Goal: Task Accomplishment & Management: Manage account settings

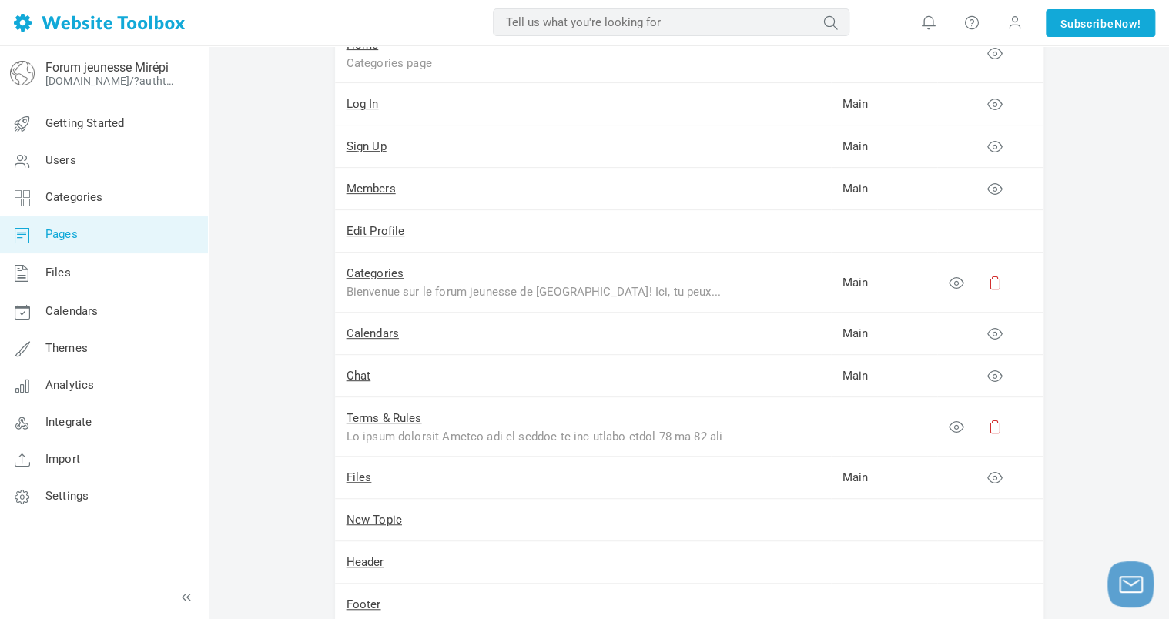
scroll to position [231, 0]
click at [391, 413] on link "Terms & Rules" at bounding box center [384, 415] width 75 height 14
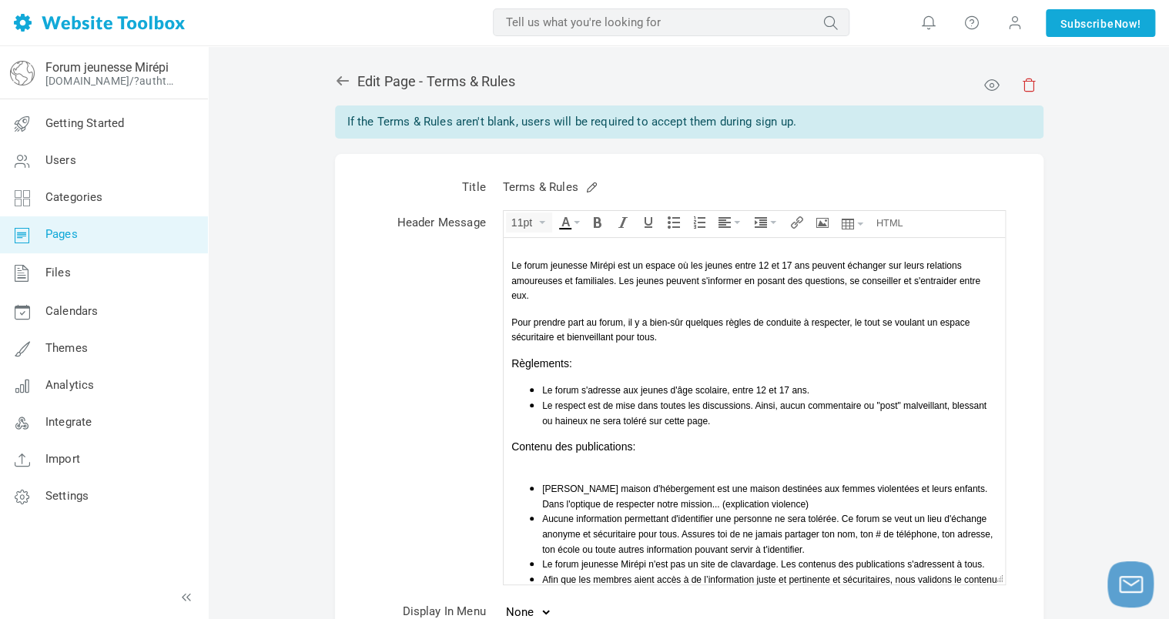
scroll to position [71, 0]
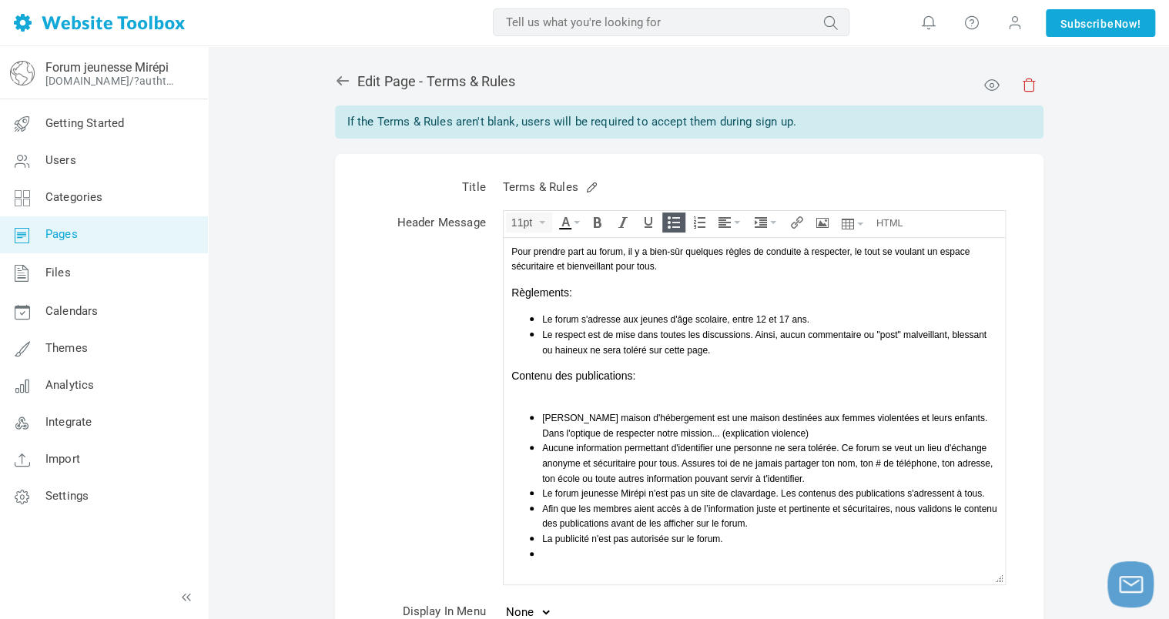
click at [597, 555] on li at bounding box center [768, 553] width 455 height 15
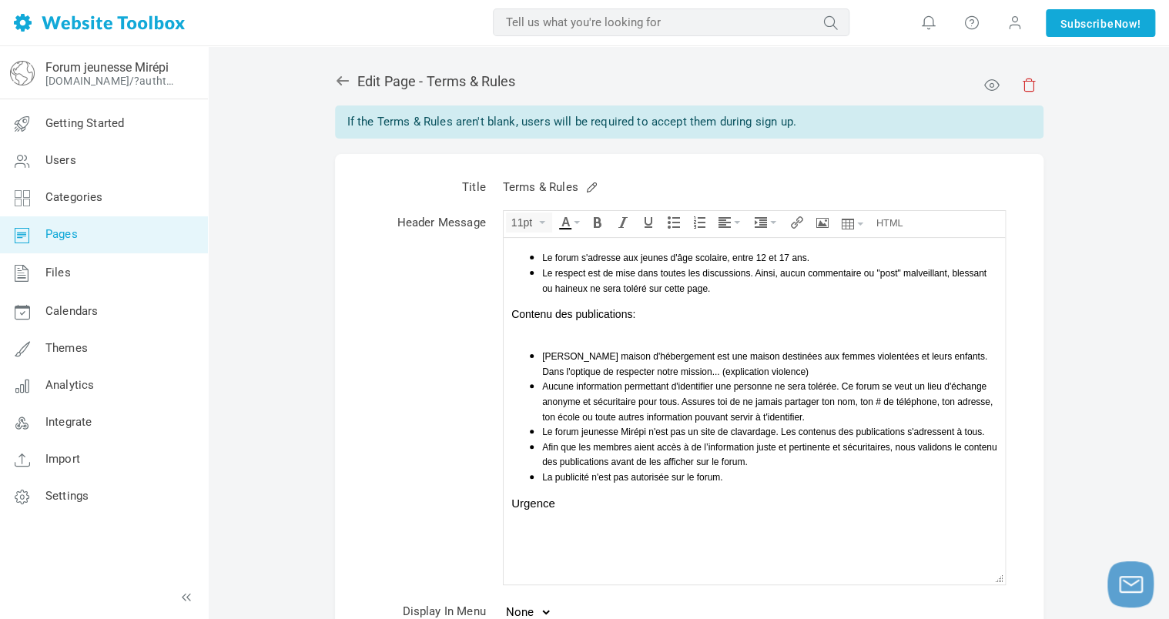
scroll to position [194, 0]
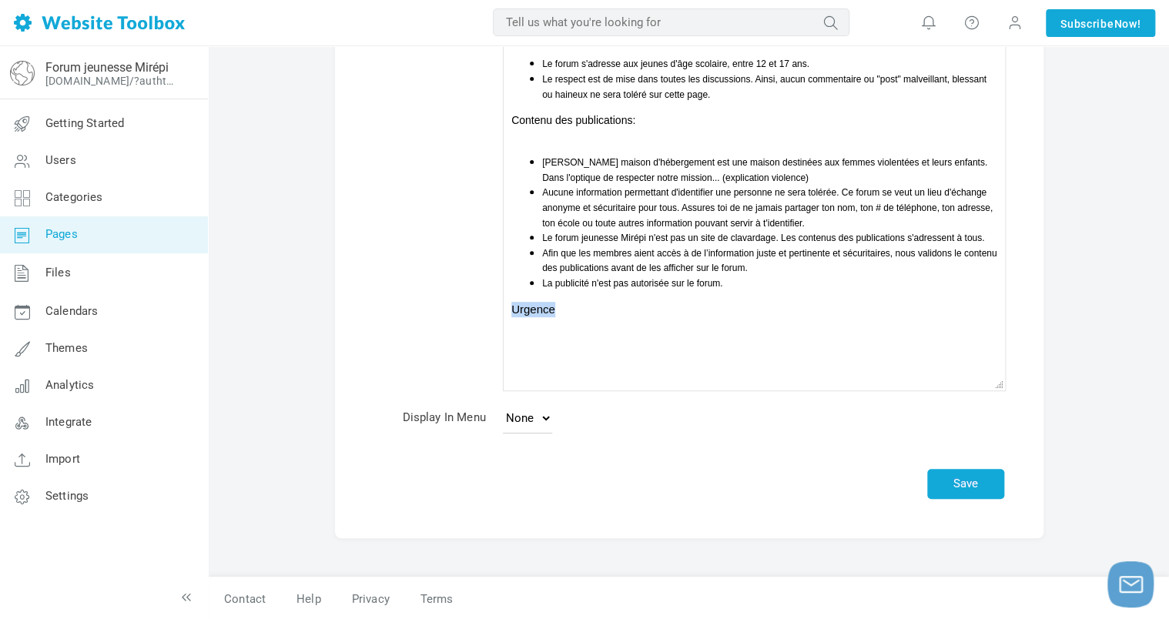
drag, startPoint x: 558, startPoint y: 310, endPoint x: 510, endPoint y: 303, distance: 49.0
click at [510, 303] on body "Le forum jeunesse Mirépi est un espace où les jeunes entre 12 et 17 ans peuvent…" at bounding box center [753, 151] width 501 height 481
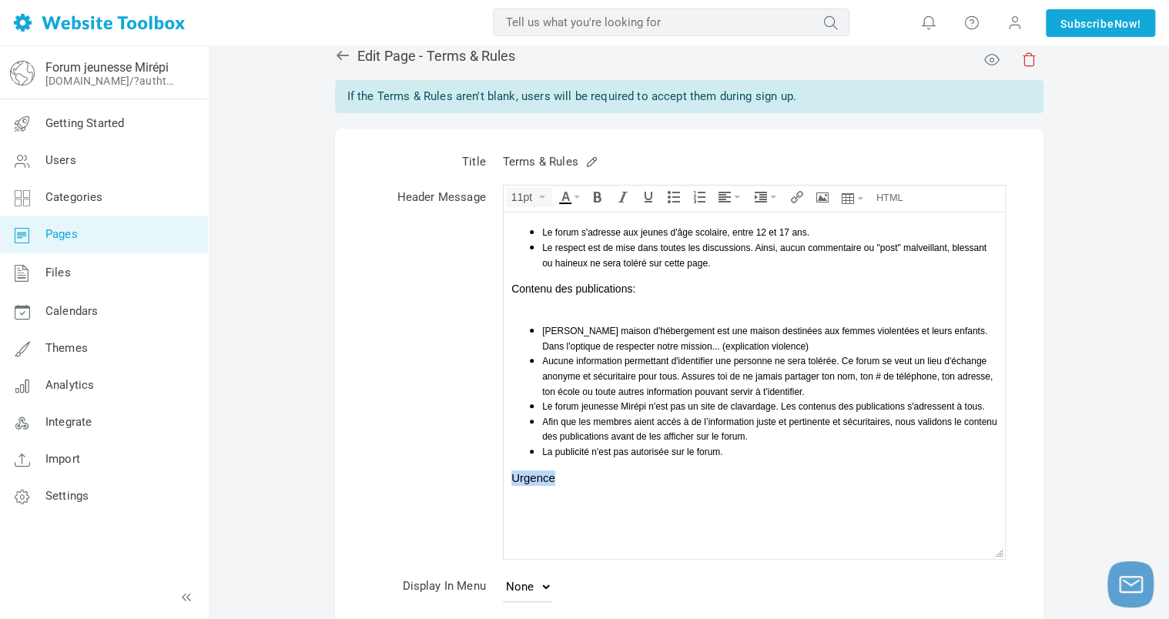
scroll to position [0, 0]
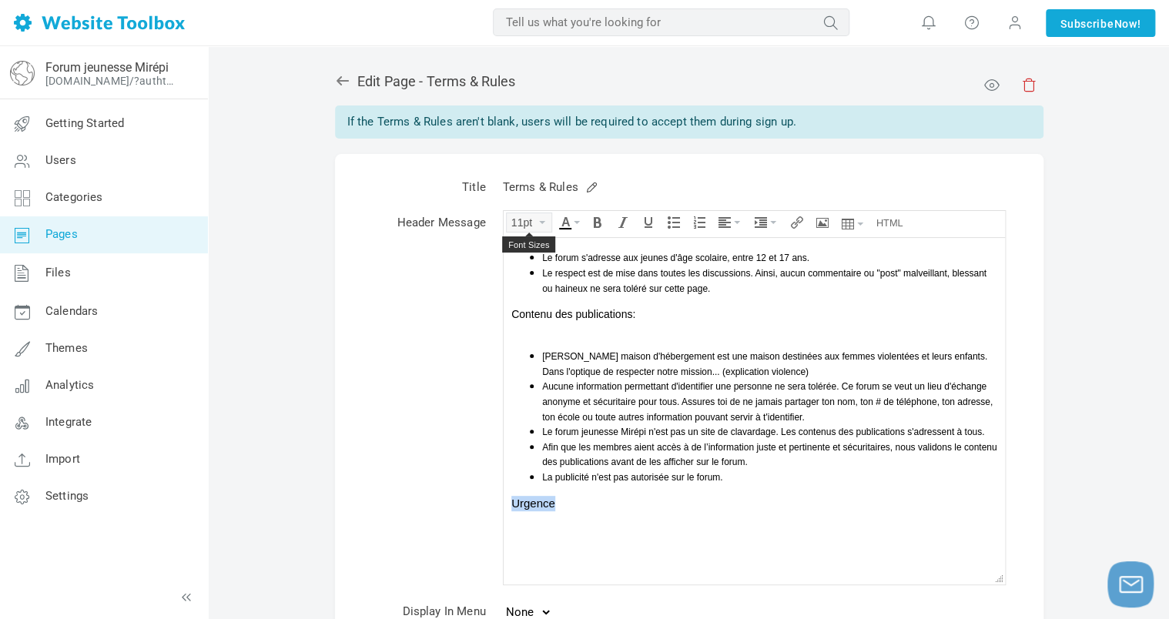
click at [538, 218] on button "11pt" at bounding box center [529, 222] width 45 height 18
drag, startPoint x: 530, startPoint y: 311, endPoint x: 77, endPoint y: 253, distance: 456.4
click at [530, 311] on span "14px" at bounding box center [528, 313] width 24 height 12
click at [574, 511] on div at bounding box center [754, 518] width 486 height 15
click at [522, 500] on span "Urgence" at bounding box center [531, 503] width 41 height 12
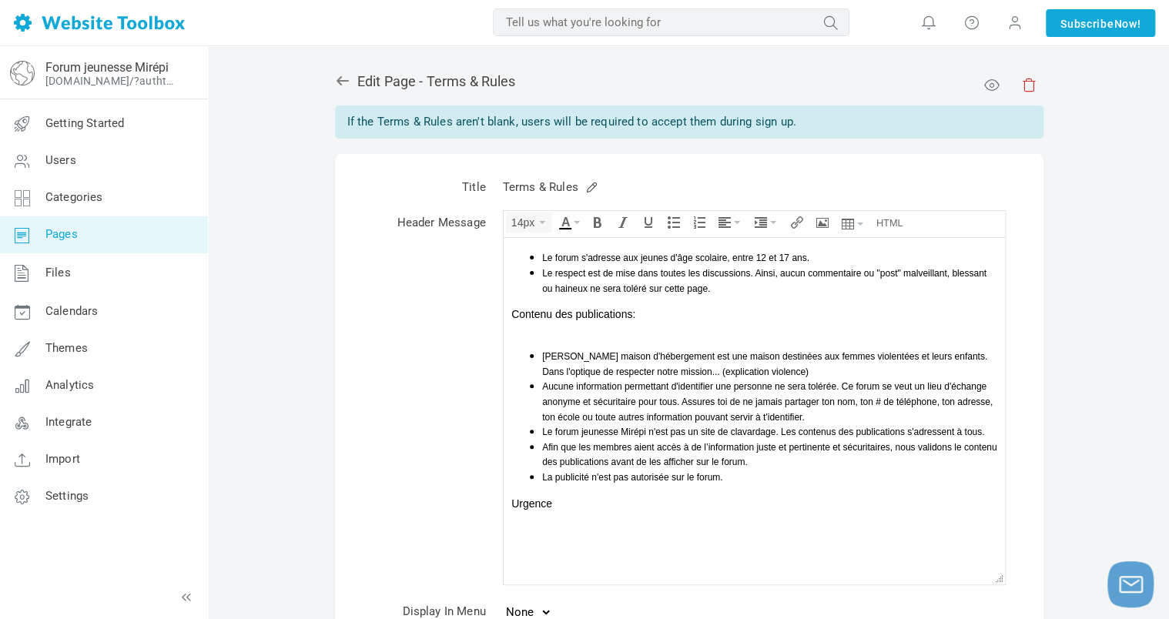
click at [519, 543] on div at bounding box center [754, 548] width 486 height 15
click at [515, 526] on div at bounding box center [754, 533] width 486 height 15
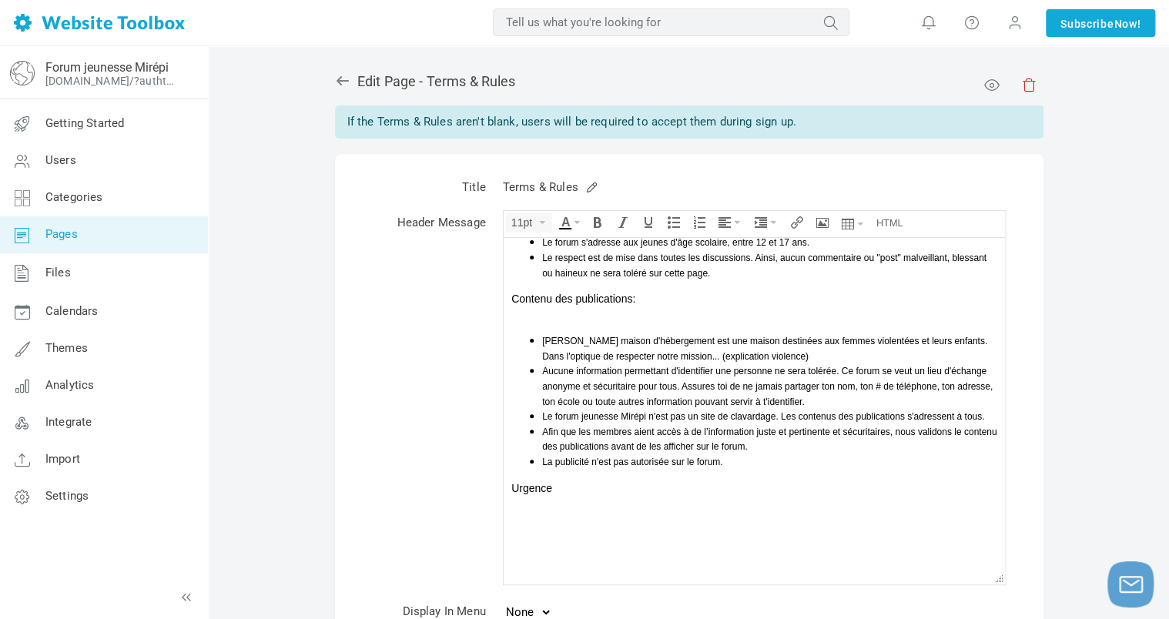
click at [554, 485] on div "Urgence" at bounding box center [754, 488] width 486 height 15
click at [671, 228] on button "Bullet list" at bounding box center [674, 222] width 22 height 18
click at [550, 221] on button "14px" at bounding box center [529, 222] width 45 height 18
click at [536, 294] on span "12px" at bounding box center [528, 291] width 24 height 12
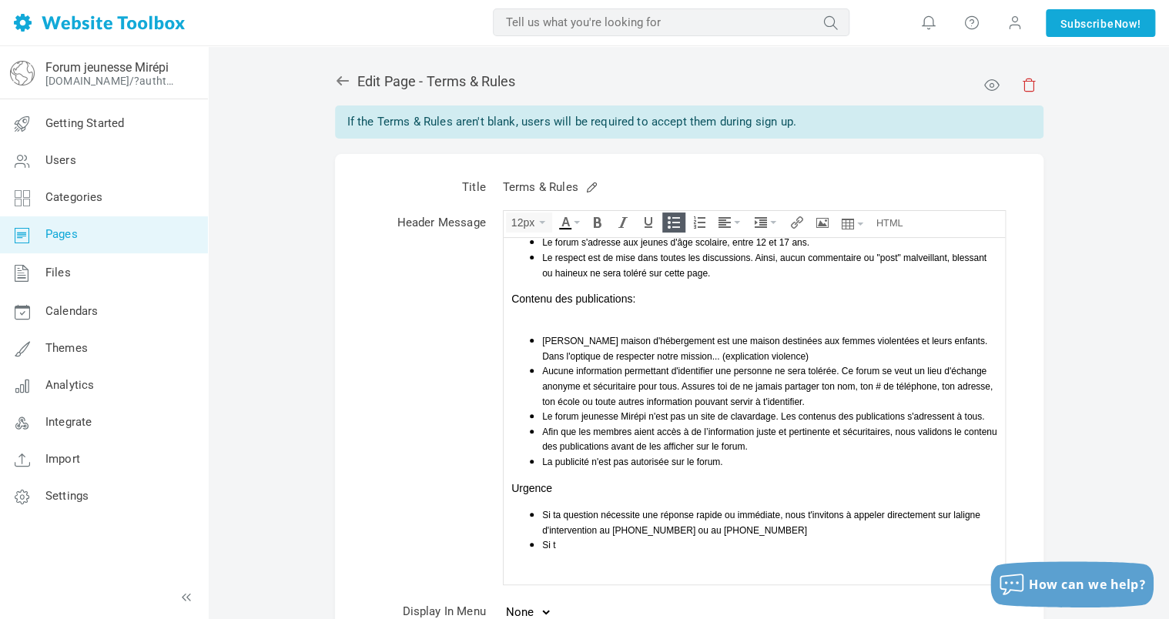
click at [766, 537] on li "Si t" at bounding box center [768, 544] width 455 height 15
click at [765, 528] on li "Si ta question nécessite une réponse rapide ou immédiate, nous t'invitons à app…" at bounding box center [768, 522] width 455 height 30
click at [584, 540] on li "Si t" at bounding box center [768, 544] width 455 height 15
click at [959, 514] on span "Si ta question nécessite une réponse rapide ou immédiate, nous t'invitons à app…" at bounding box center [760, 523] width 438 height 26
click at [802, 538] on li "Si tu es en danger," at bounding box center [768, 544] width 455 height 15
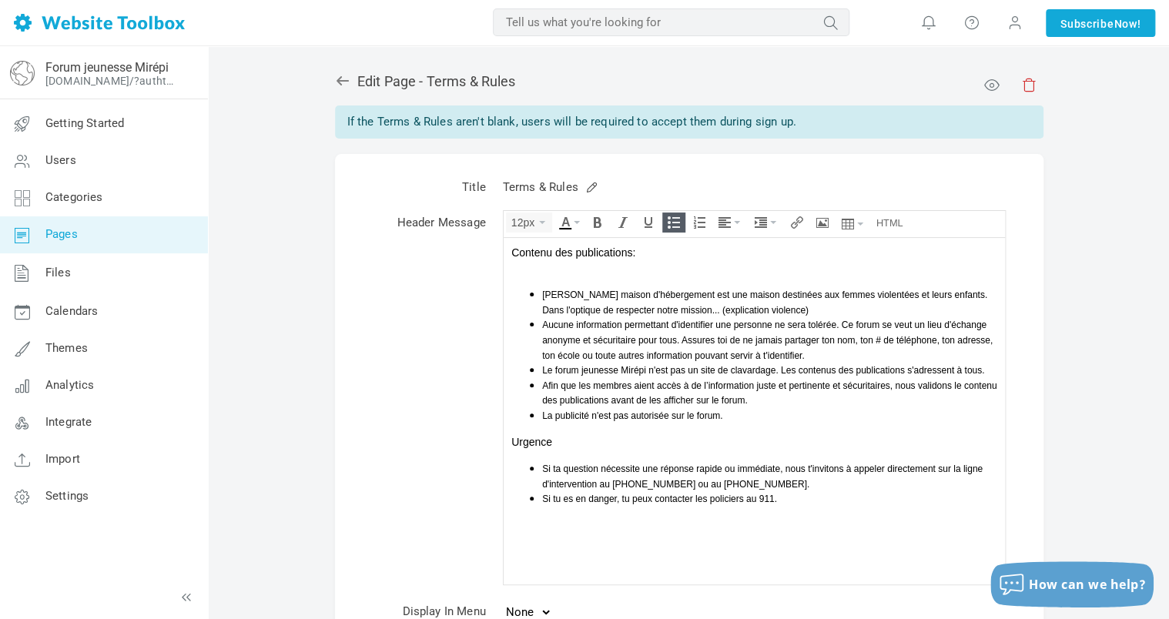
scroll to position [216, 0]
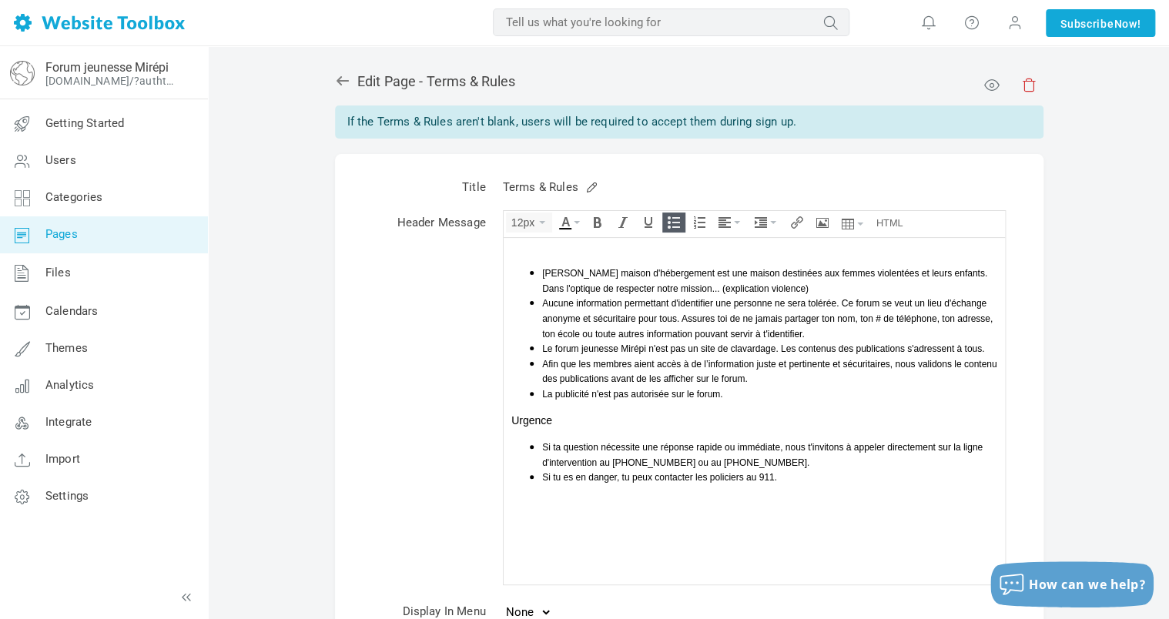
click at [615, 476] on span "Si tu es en danger, tu peux contacter les policiers au 911." at bounding box center [658, 477] width 235 height 11
click at [915, 475] on span "Si tu es en danger ou que tu as besoin d'une aide immédiate, tu peux contacter …" at bounding box center [745, 477] width 409 height 11
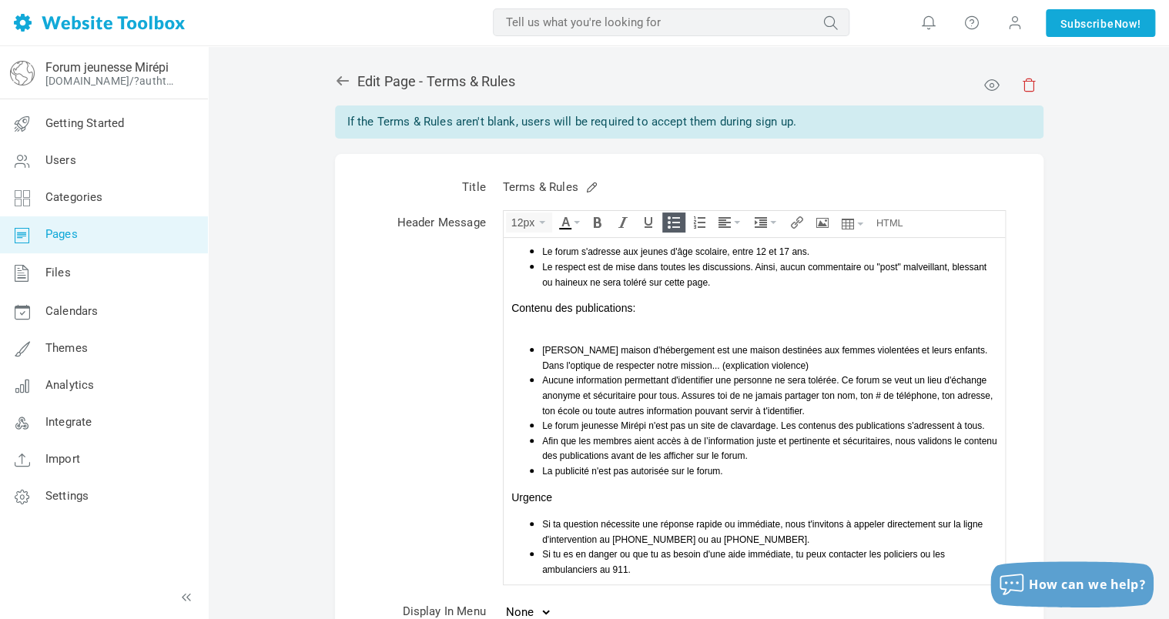
click at [753, 469] on li "La publicité n'est pas autorisée sur le forum." at bounding box center [768, 470] width 455 height 15
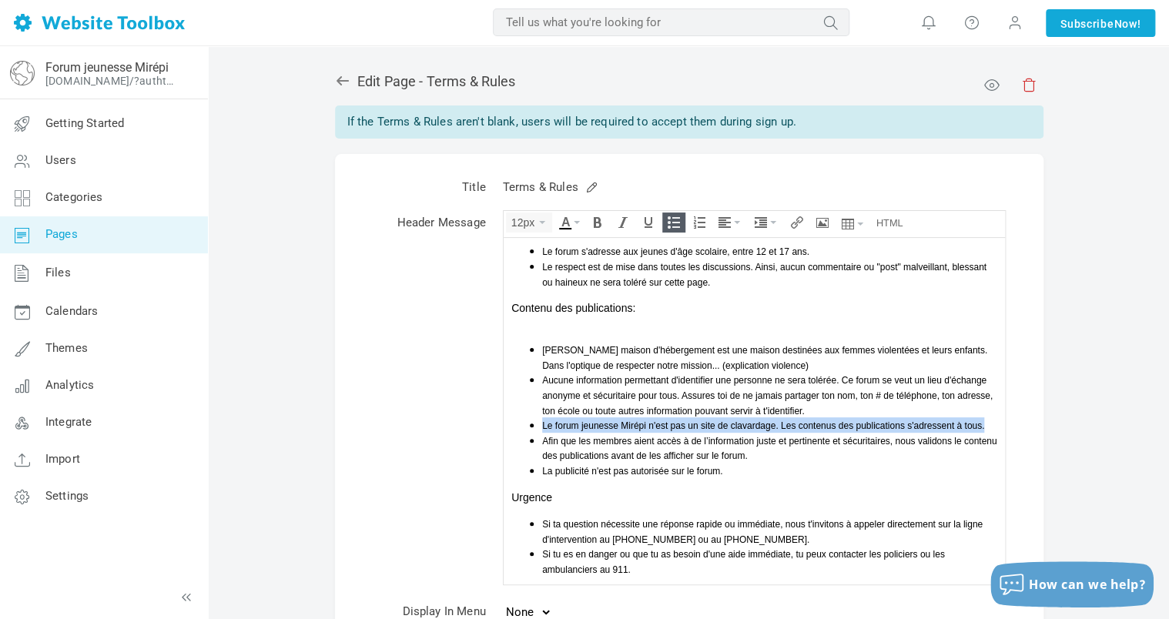
drag, startPoint x: 981, startPoint y: 425, endPoint x: 541, endPoint y: 426, distance: 440.5
click at [541, 426] on li "Le forum jeunesse Mirépi n'est pas un site de clavardage. Les contenus des publ…" at bounding box center [768, 424] width 455 height 15
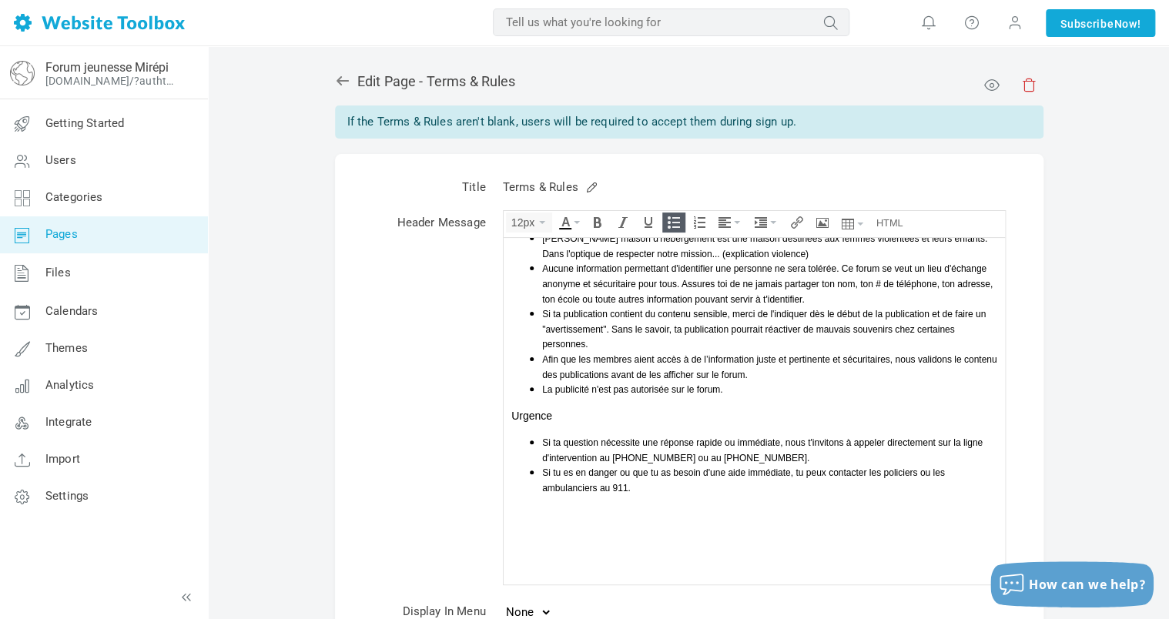
scroll to position [261, 0]
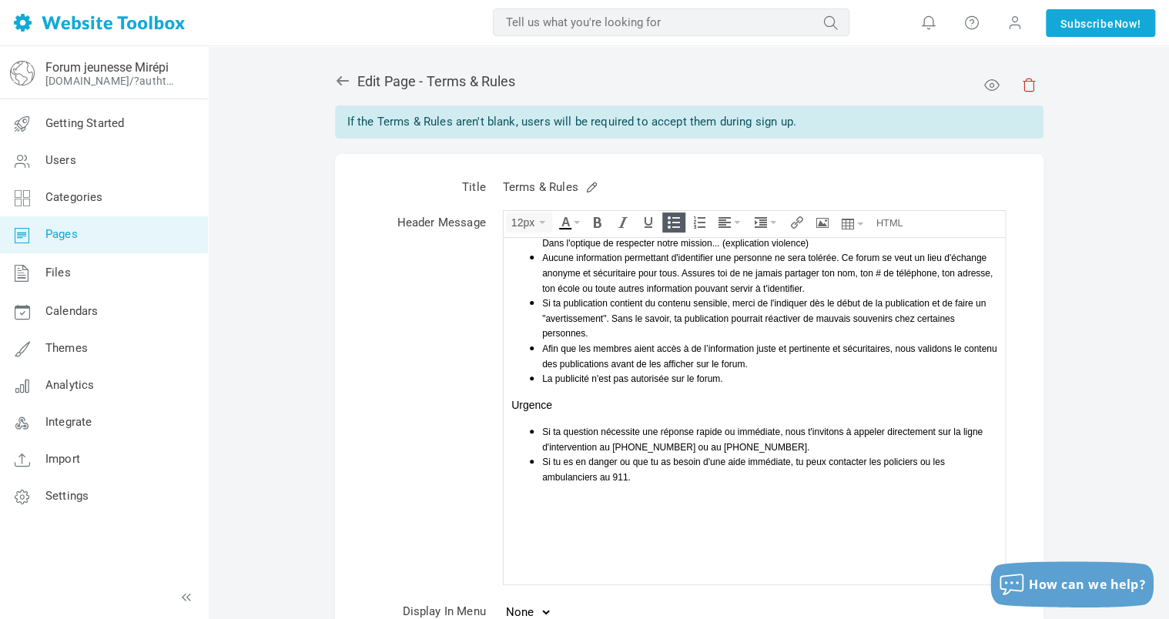
click at [747, 375] on li "La publicité n'est pas autorisée sur le forum." at bounding box center [768, 377] width 455 height 15
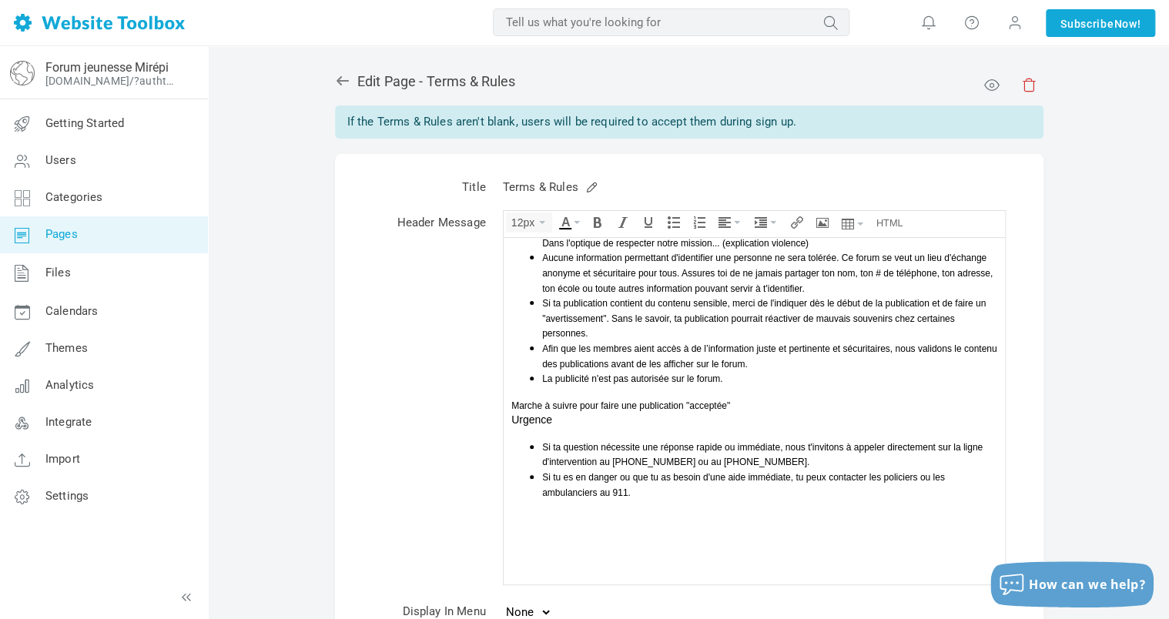
click at [796, 362] on div "Afin que les membres aient accès à de l’information juste et pertinente et sécu…" at bounding box center [768, 355] width 455 height 30
click at [762, 379] on li "La publicité n'est pas autorisée sur le forum." at bounding box center [768, 377] width 455 height 15
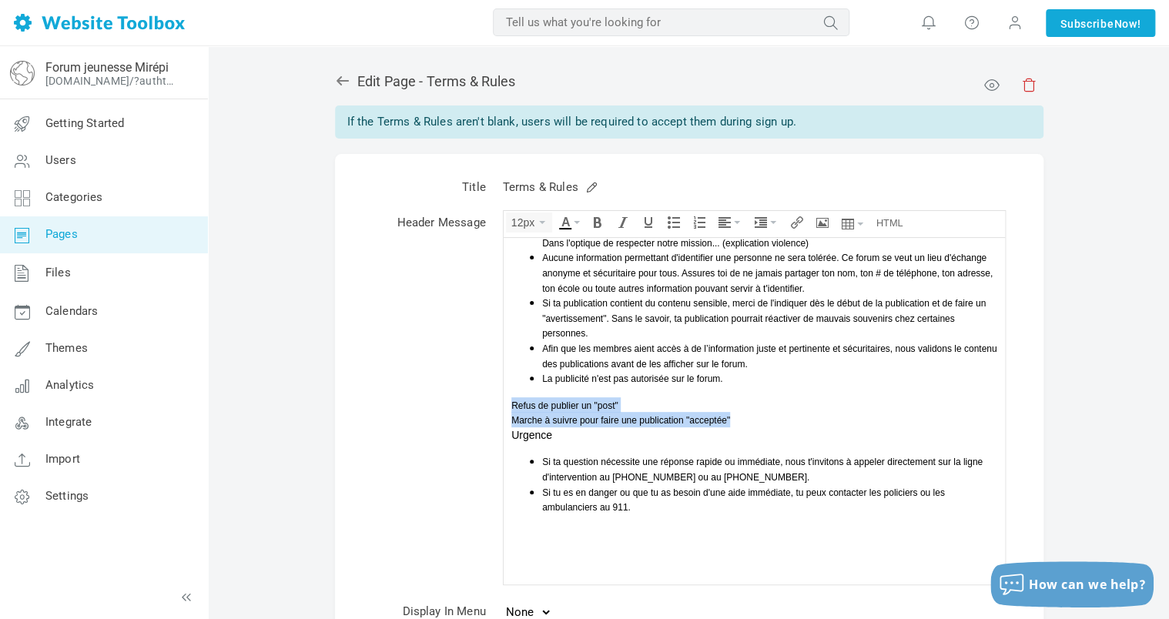
drag, startPoint x: 741, startPoint y: 420, endPoint x: 509, endPoint y: 403, distance: 232.4
click at [509, 403] on body "Le forum jeunesse Mirépi est un espace où les jeunes entre 12 et 17 ans peuvent…" at bounding box center [753, 297] width 501 height 640
click at [544, 220] on button "12px" at bounding box center [529, 222] width 45 height 18
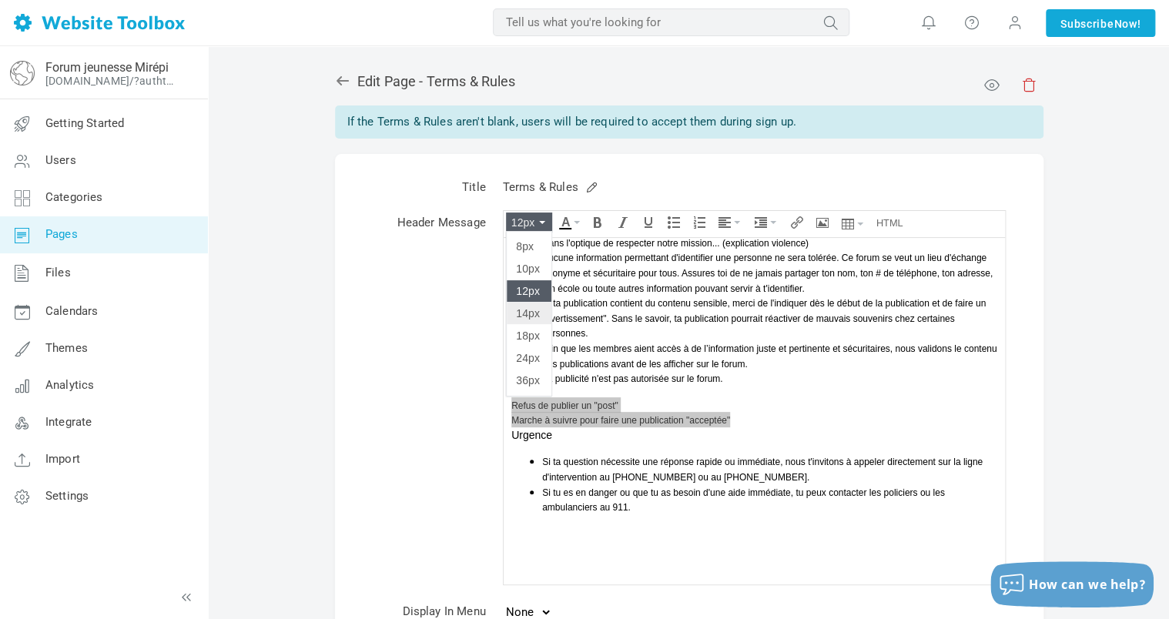
click at [536, 319] on span "14px" at bounding box center [528, 313] width 24 height 12
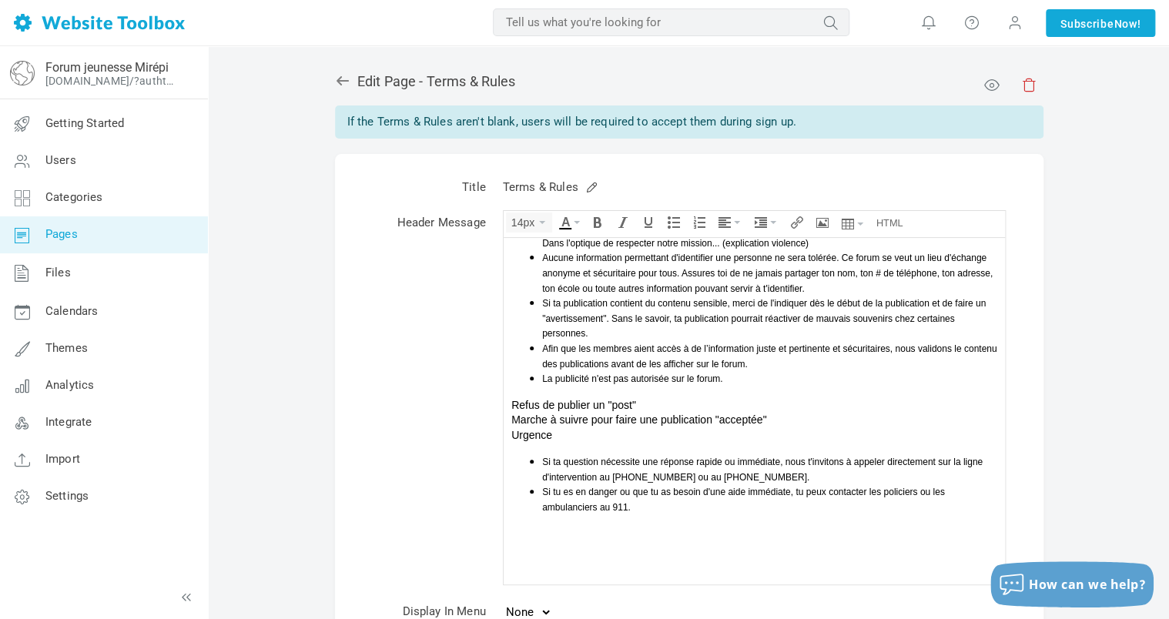
click at [774, 433] on div "Urgence" at bounding box center [754, 434] width 486 height 15
click at [664, 405] on div "Refus de publier un "post"" at bounding box center [754, 404] width 486 height 15
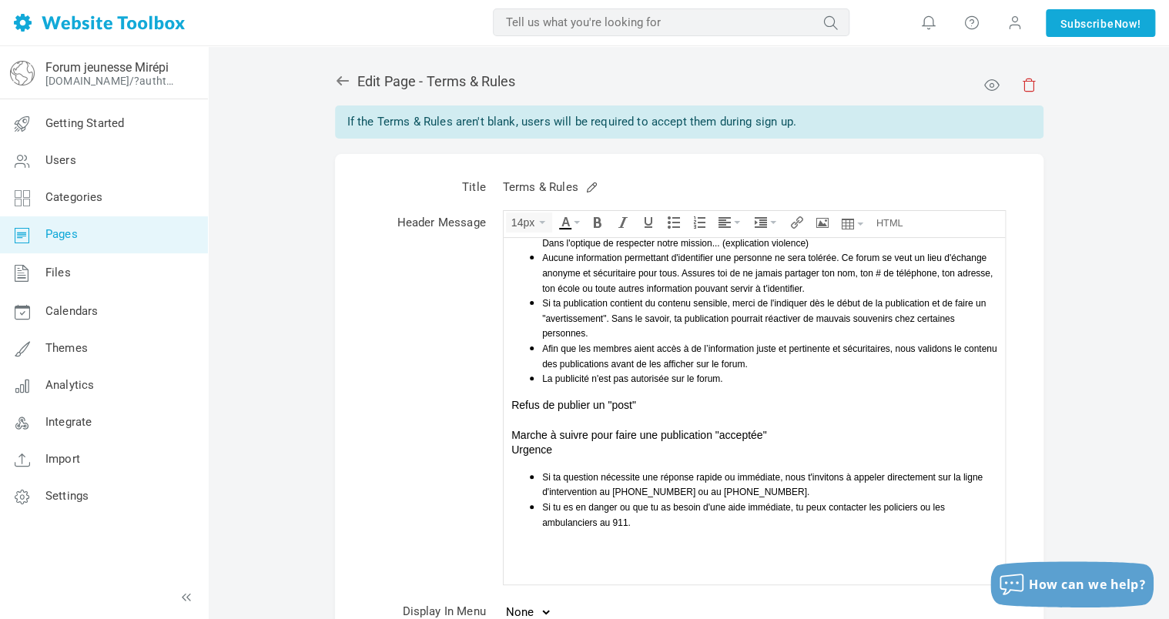
click at [775, 430] on div "Marche à suivre pour faire une publication "acceptée"" at bounding box center [754, 434] width 486 height 15
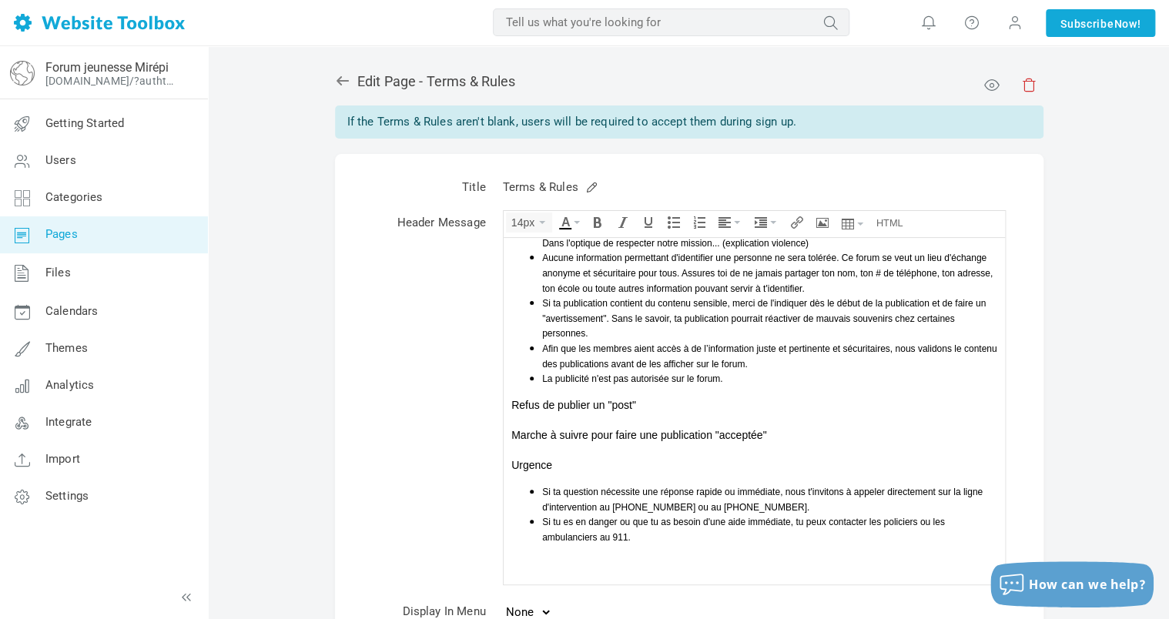
click at [650, 407] on div "Refus de publier un "post"" at bounding box center [754, 404] width 486 height 15
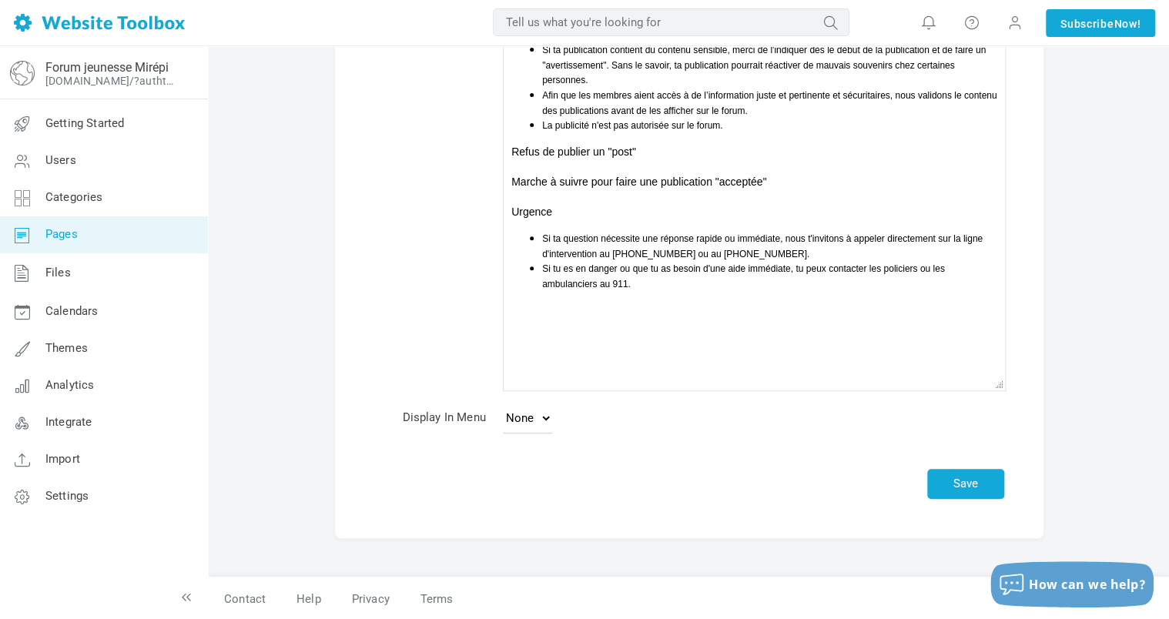
scroll to position [194, 0]
click at [990, 474] on button "Save" at bounding box center [965, 484] width 77 height 30
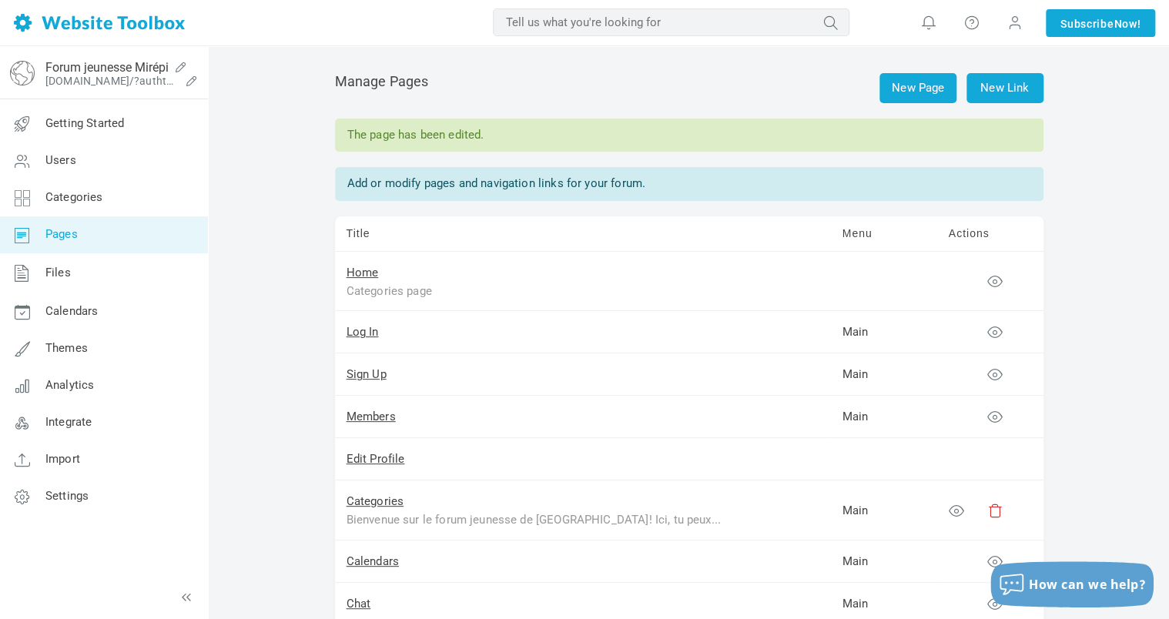
click at [29, 69] on img at bounding box center [22, 73] width 25 height 25
click at [71, 68] on link "Forum jeunesse Mirépi" at bounding box center [106, 67] width 123 height 15
click at [97, 209] on link "Categories" at bounding box center [103, 197] width 209 height 37
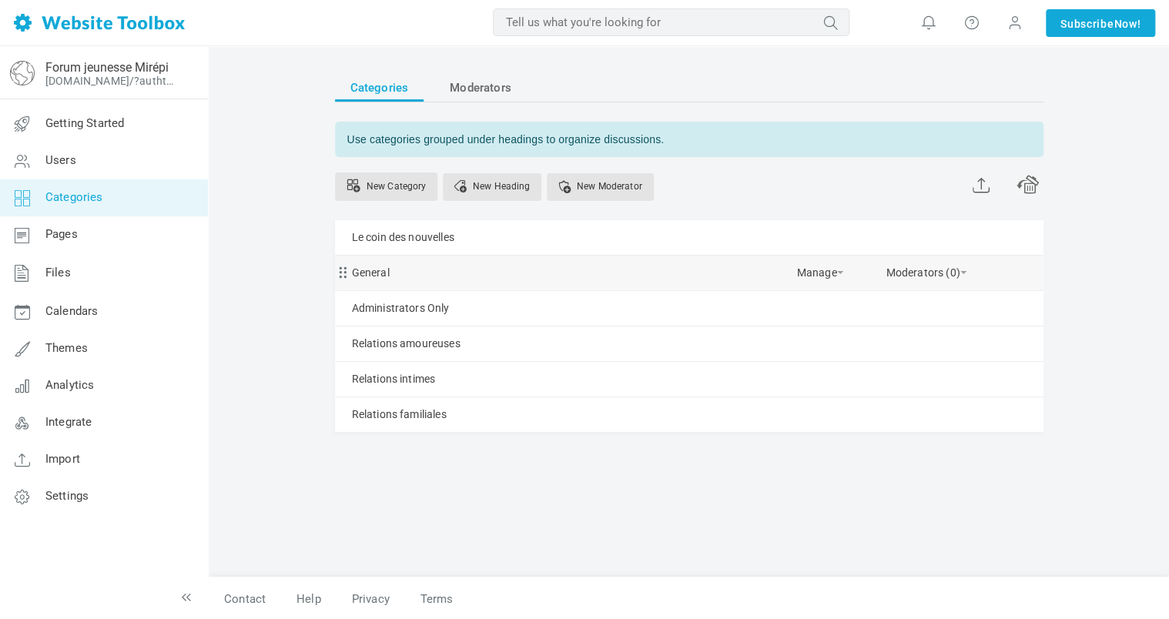
click at [345, 271] on span at bounding box center [340, 268] width 11 height 11
click at [376, 274] on link "General" at bounding box center [371, 272] width 38 height 19
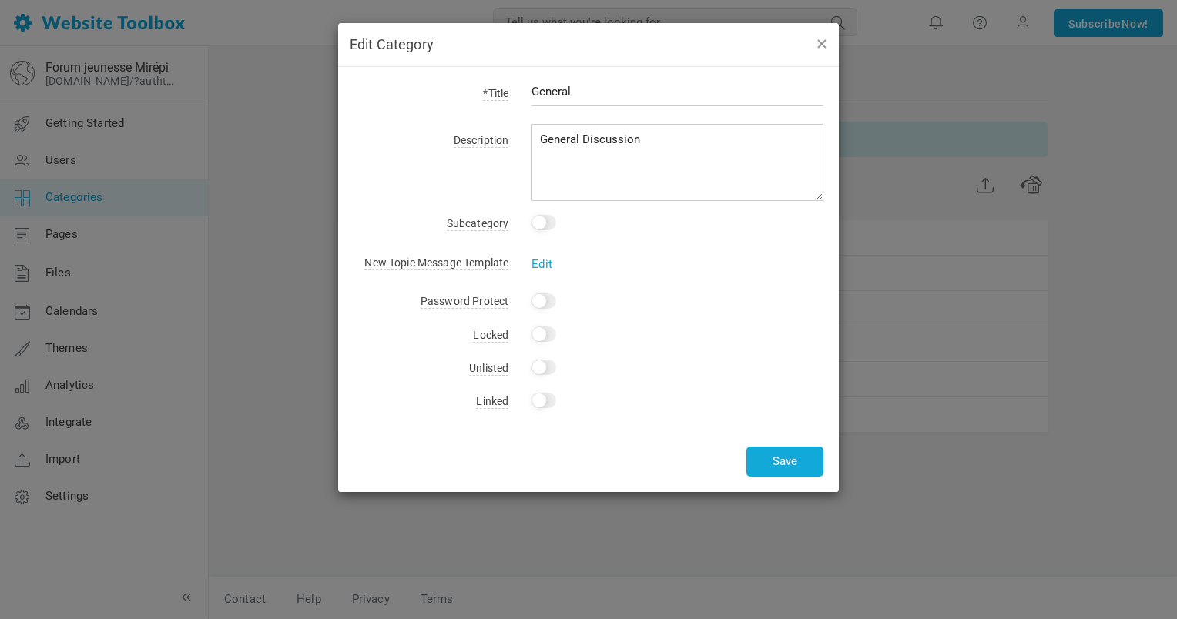
click at [819, 46] on button "button" at bounding box center [821, 43] width 12 height 17
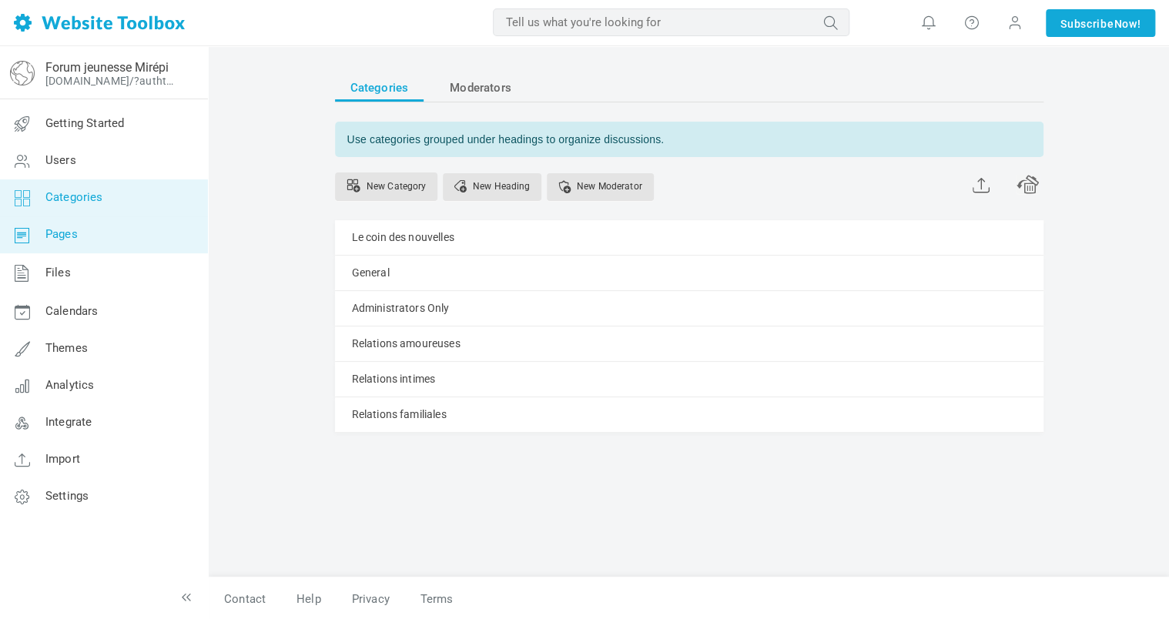
click at [112, 244] on link "Pages" at bounding box center [103, 234] width 209 height 37
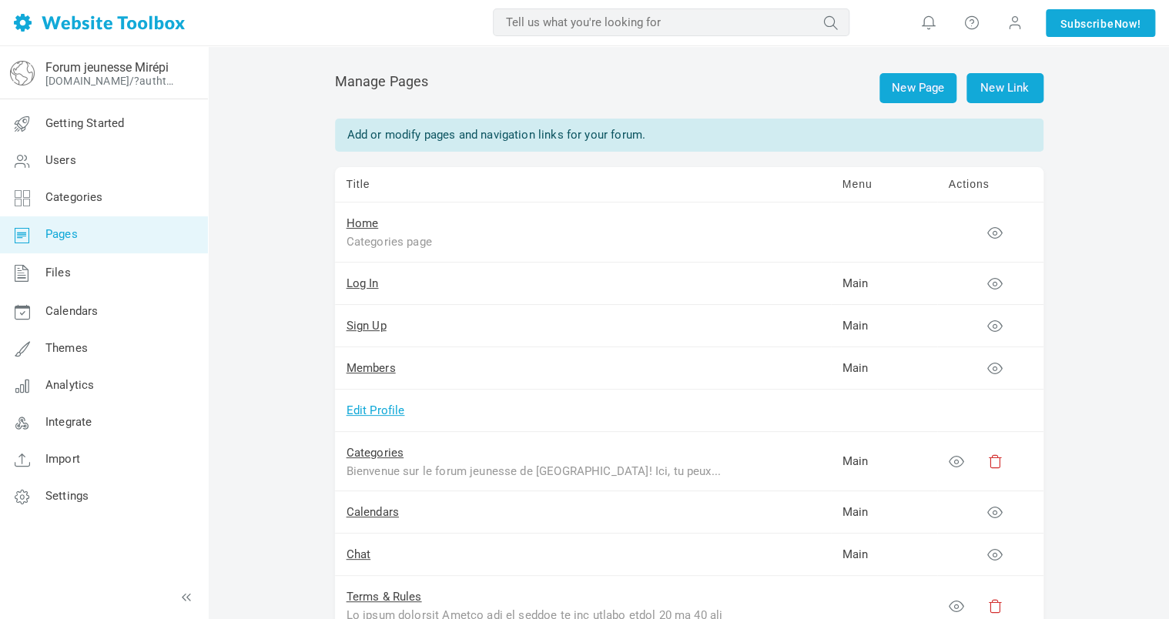
click at [374, 407] on link "Edit Profile" at bounding box center [376, 410] width 59 height 14
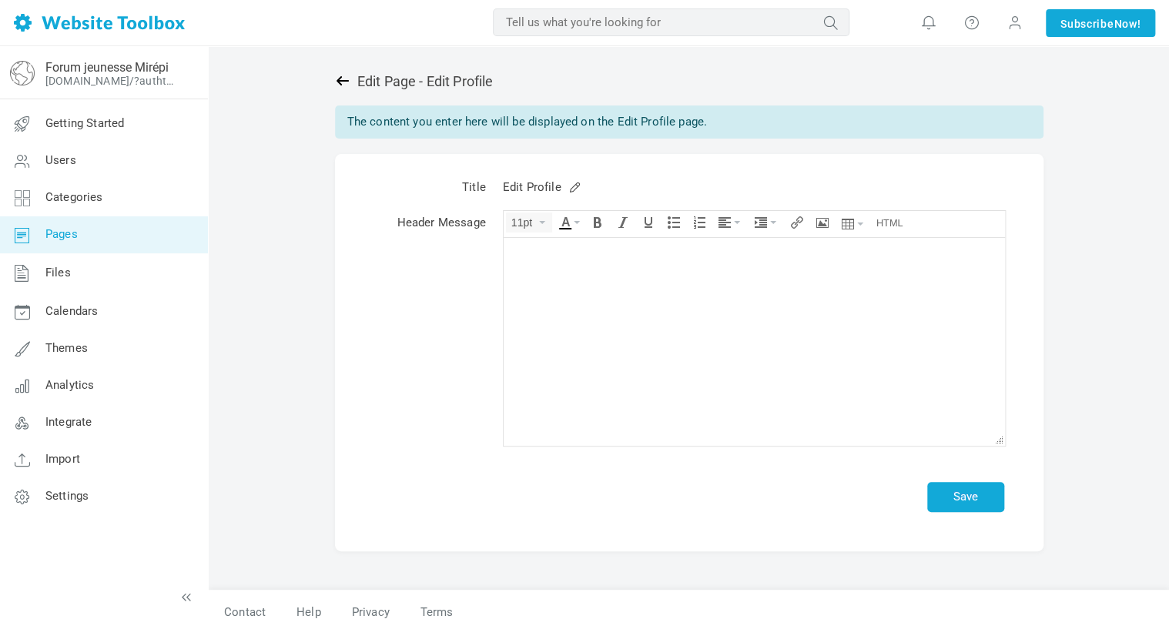
click at [339, 73] on icon at bounding box center [342, 80] width 15 height 15
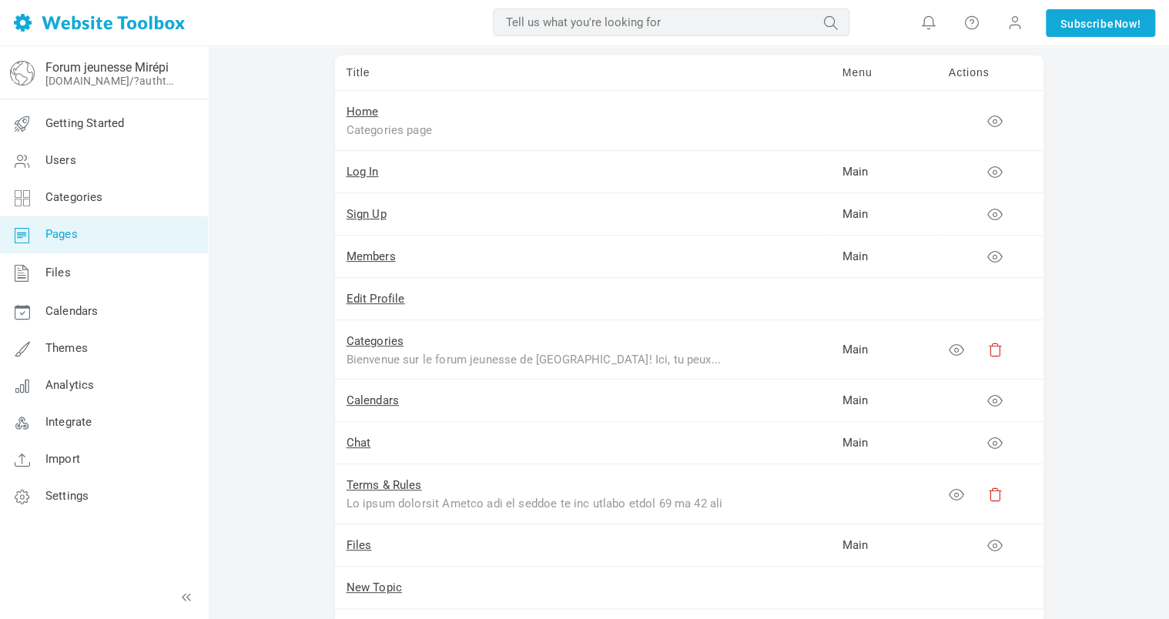
scroll to position [35, 0]
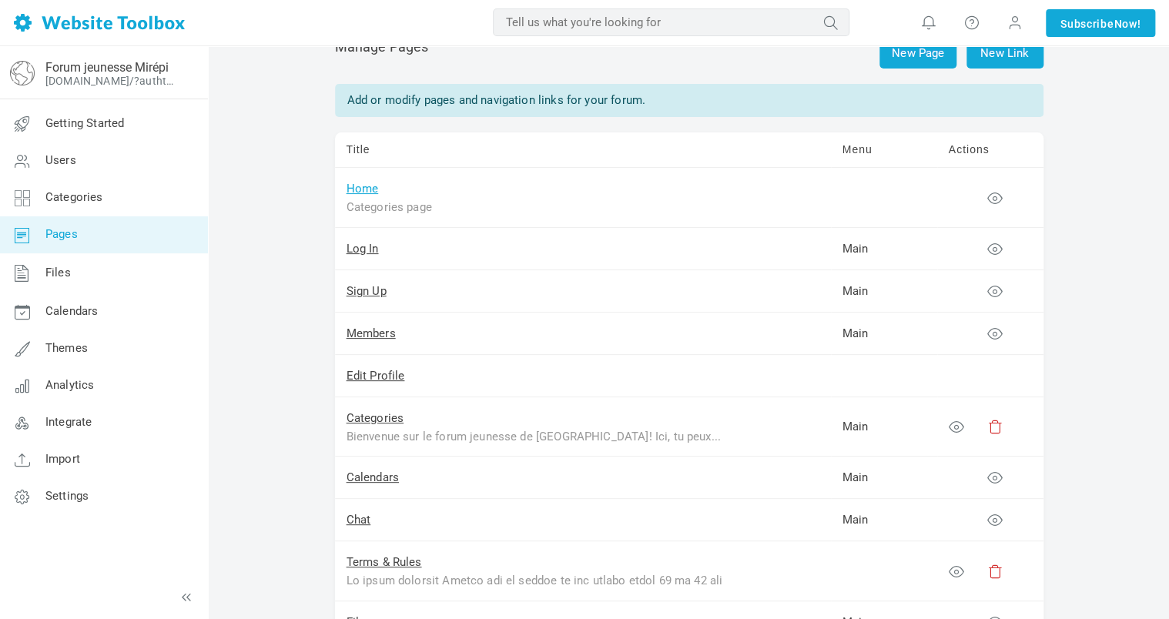
click at [371, 187] on link "Home" at bounding box center [363, 189] width 32 height 14
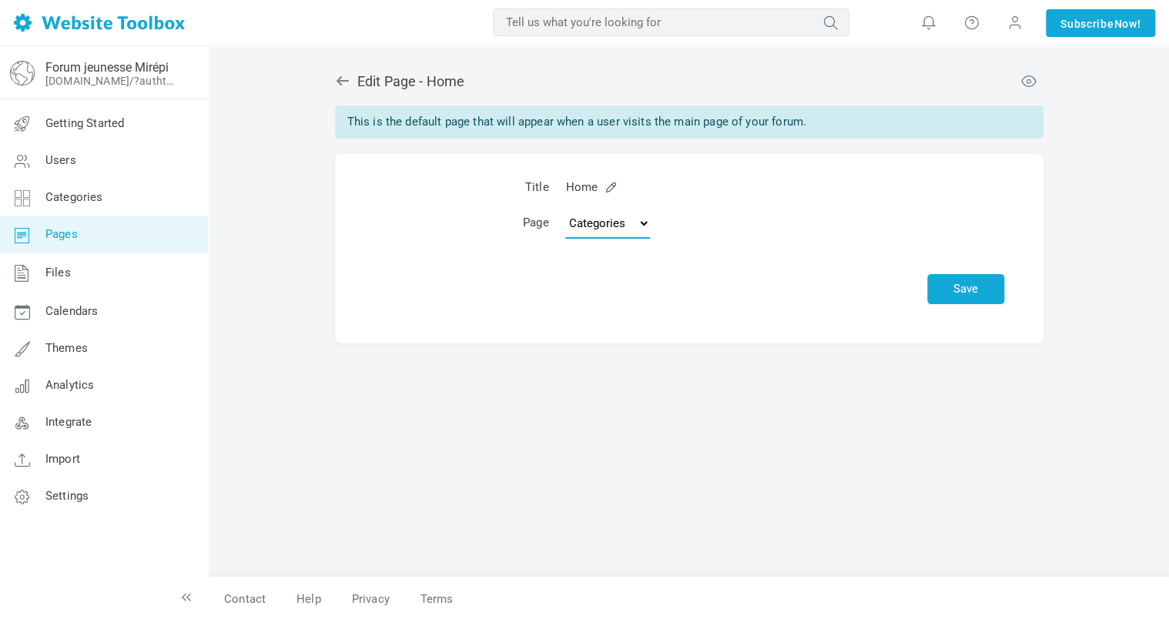
click at [635, 225] on select "Topics Categories Custom Page" at bounding box center [607, 223] width 85 height 31
click at [640, 222] on select "Topics Categories Custom Page" at bounding box center [607, 223] width 85 height 31
click at [337, 77] on icon at bounding box center [342, 80] width 15 height 15
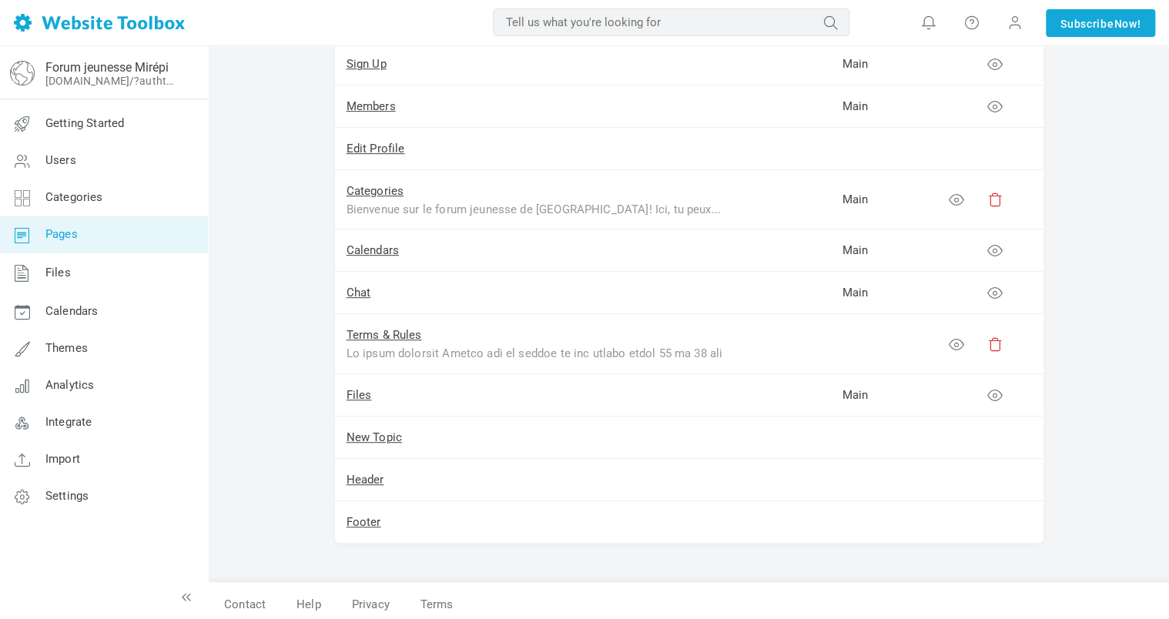
scroll to position [266, 0]
click at [374, 514] on link "Footer" at bounding box center [364, 518] width 35 height 14
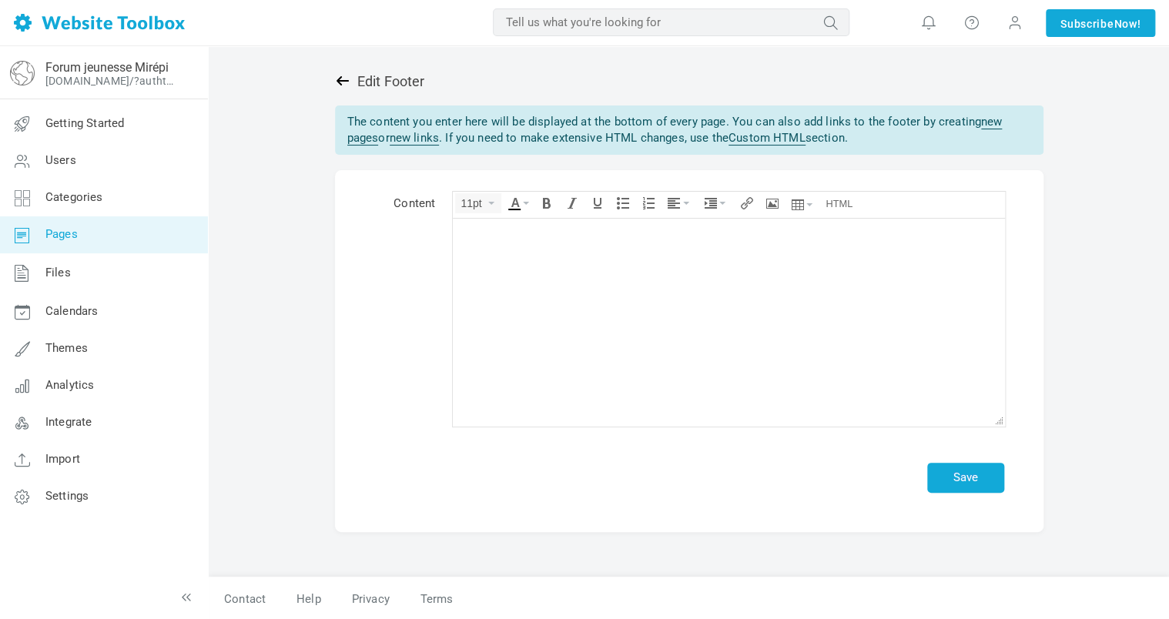
click at [346, 82] on icon at bounding box center [342, 80] width 15 height 15
